Goal: Task Accomplishment & Management: Manage account settings

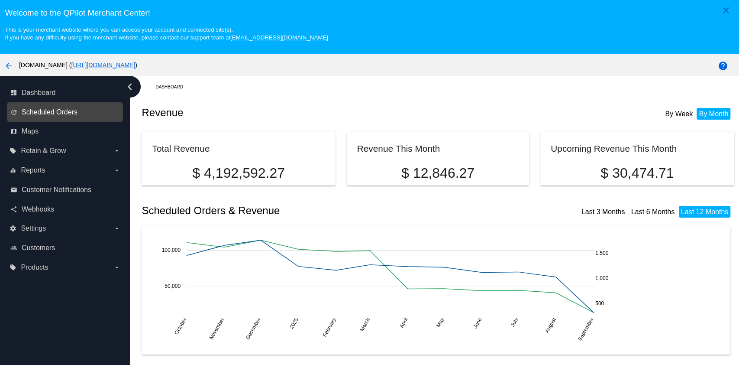
scroll to position [58, 0]
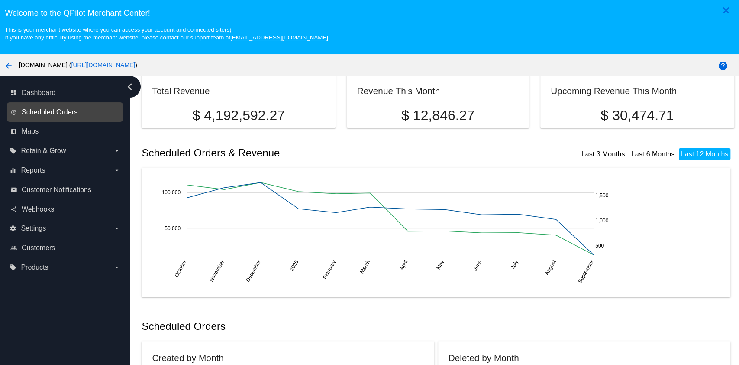
click at [61, 112] on span "Scheduled Orders" at bounding box center [50, 112] width 56 height 8
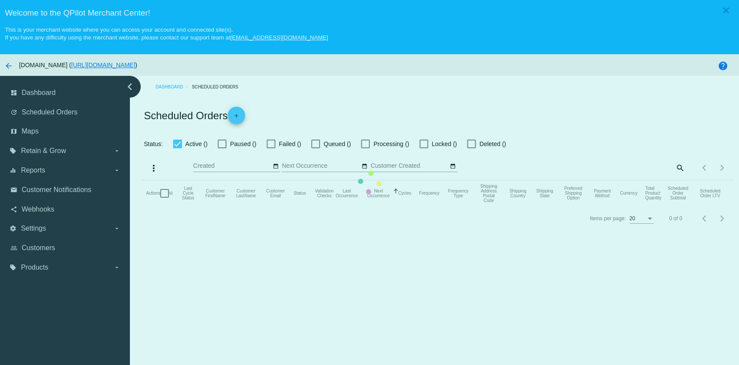
checkbox input "true"
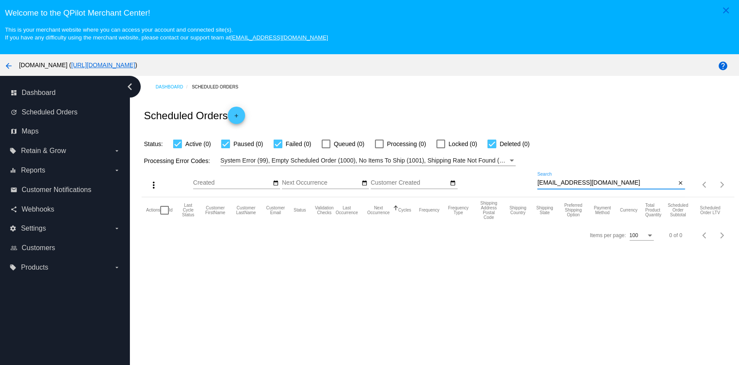
click at [572, 180] on input "[EMAIL_ADDRESS][DOMAIN_NAME]" at bounding box center [606, 182] width 139 height 7
paste input "[PERSON_NAME][EMAIL_ADDRESS][PERSON_NAME][DOMAIN_NAME]"
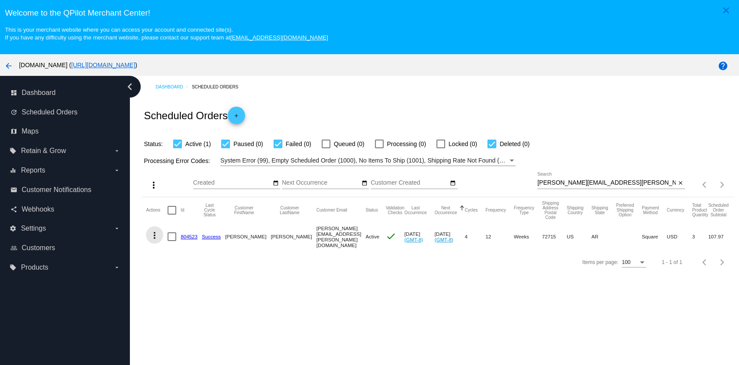
click at [154, 237] on mat-icon "more_vert" at bounding box center [154, 235] width 10 height 10
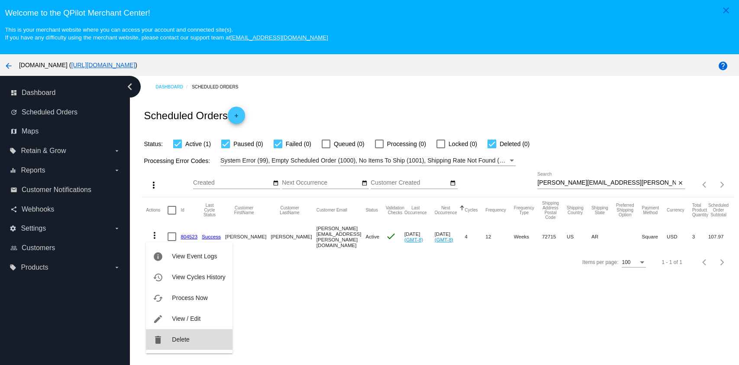
click at [197, 341] on button "delete Delete" at bounding box center [189, 339] width 86 height 21
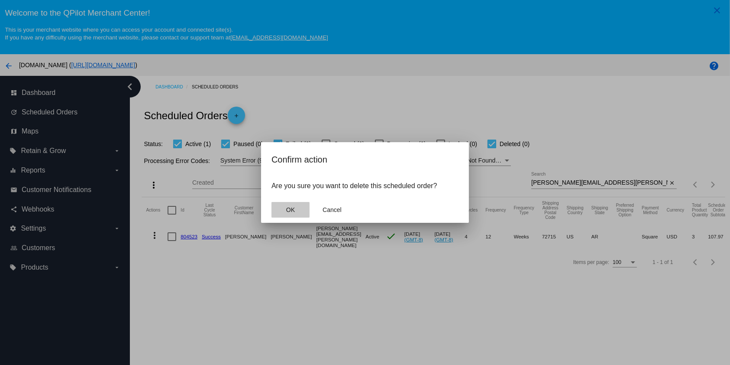
click at [298, 202] on button "OK" at bounding box center [290, 210] width 38 height 16
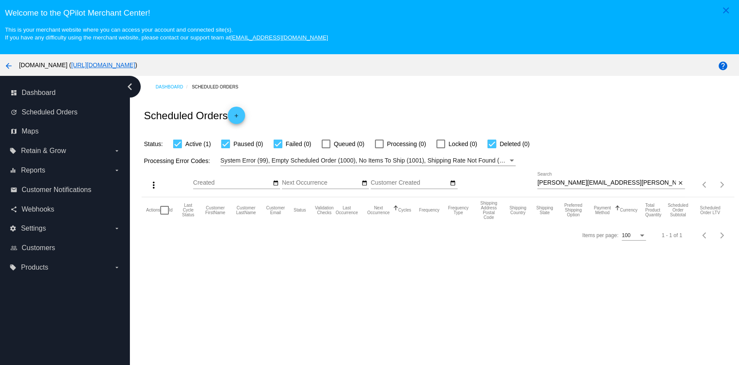
click at [604, 181] on input "[PERSON_NAME][EMAIL_ADDRESS][PERSON_NAME][DOMAIN_NAME]" at bounding box center [606, 182] width 139 height 7
type input "[PERSON_NAME][EMAIL_ADDRESS][PERSON_NAME][DOMAIN_NAME]"
